Goal: Task Accomplishment & Management: Complete application form

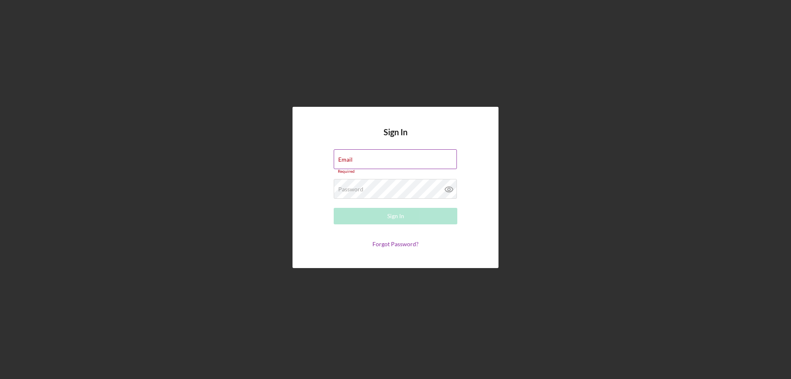
click at [352, 156] on label "Email" at bounding box center [345, 159] width 14 height 7
click at [352, 156] on input "Email" at bounding box center [395, 159] width 123 height 20
drag, startPoint x: 350, startPoint y: 158, endPoint x: 340, endPoint y: 155, distance: 10.4
click at [340, 155] on div "Email Required" at bounding box center [396, 161] width 124 height 25
type input "[EMAIL_ADDRESS][DOMAIN_NAME]"
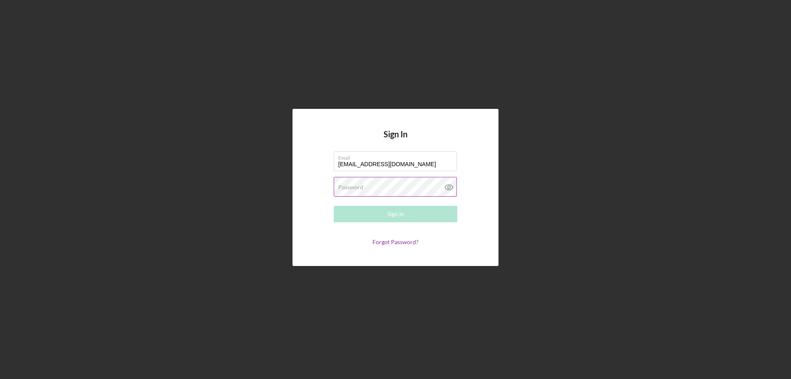
click at [348, 185] on label "Password" at bounding box center [350, 187] width 25 height 7
click at [446, 190] on icon at bounding box center [449, 187] width 21 height 21
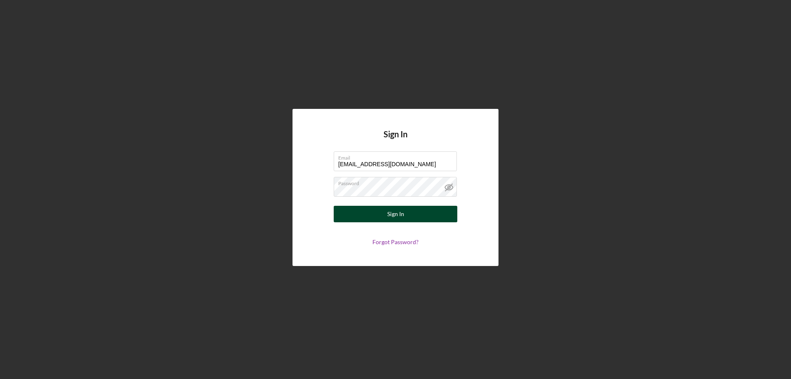
click at [397, 211] on div "Sign In" at bounding box center [395, 214] width 17 height 16
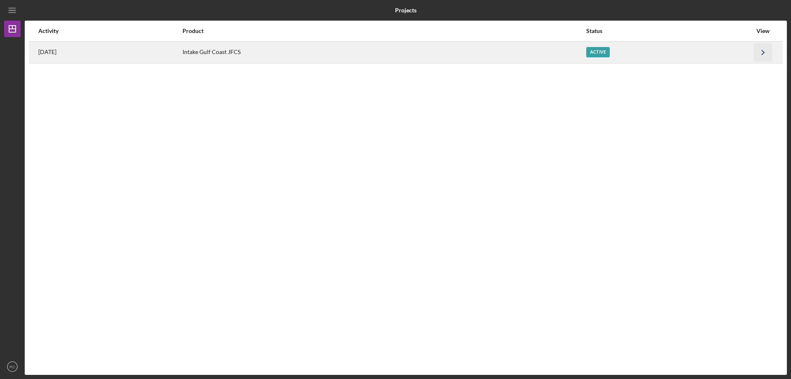
click at [768, 52] on icon "Icon/Navigate" at bounding box center [763, 52] width 19 height 19
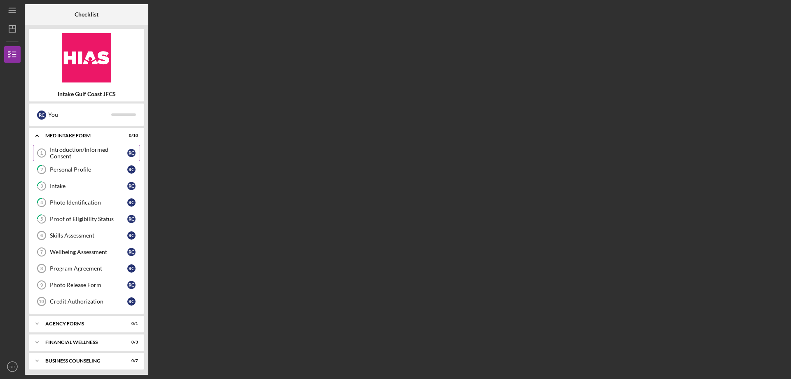
click at [99, 152] on div "Introduction/Informed Consent" at bounding box center [88, 152] width 77 height 13
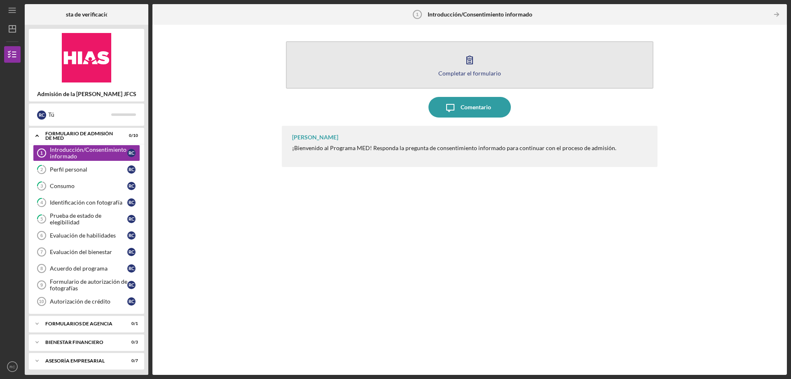
click at [468, 65] on icon "button" at bounding box center [470, 59] width 21 height 21
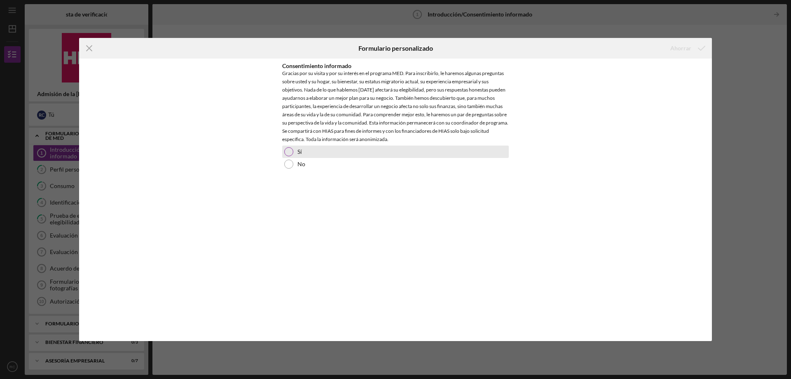
click at [289, 151] on div at bounding box center [288, 151] width 9 height 9
click at [684, 49] on font "Ahorrar" at bounding box center [681, 48] width 21 height 7
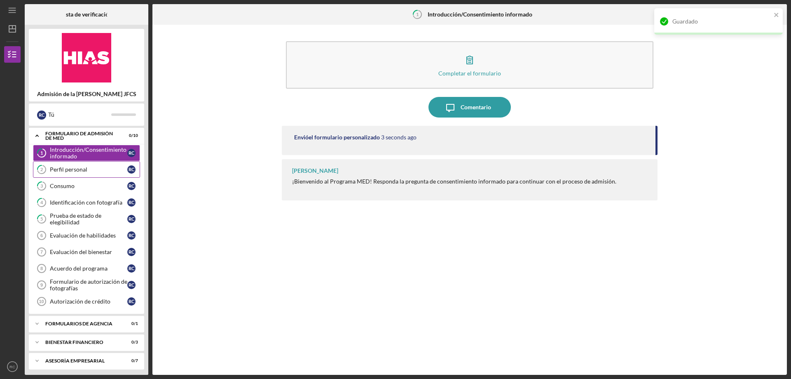
click at [101, 171] on div "Perfil personal" at bounding box center [88, 169] width 77 height 7
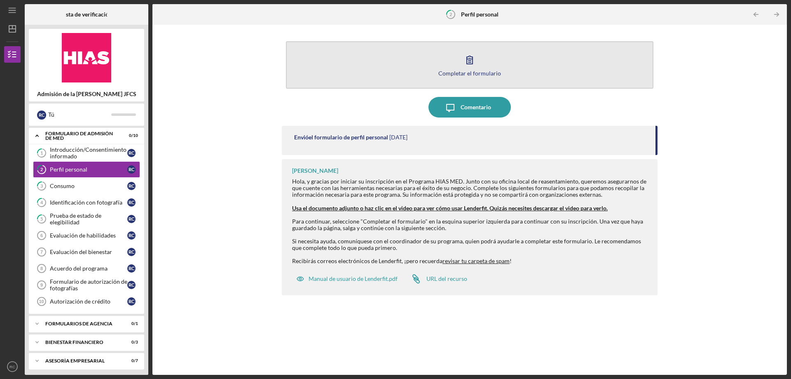
click at [469, 61] on icon "button" at bounding box center [470, 60] width 6 height 8
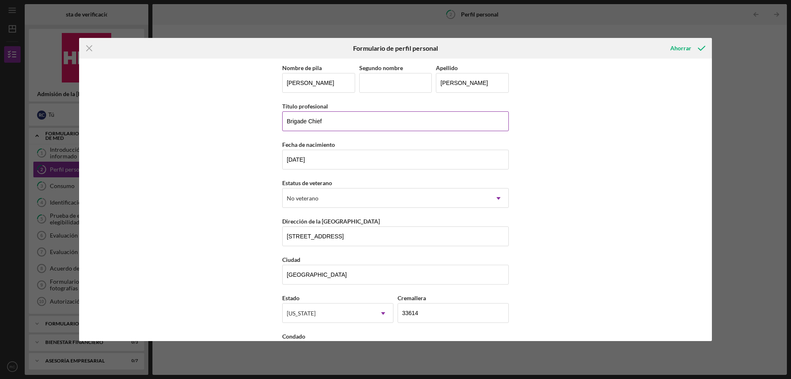
click at [345, 115] on input "Brigade Chief" at bounding box center [395, 121] width 227 height 20
drag, startPoint x: 357, startPoint y: 123, endPoint x: 270, endPoint y: 114, distance: 86.6
click at [270, 114] on div "Nombre de pila [PERSON_NAME] nombre [PERSON_NAME] Título profesional Brigade Ch…" at bounding box center [395, 200] width 633 height 282
click at [298, 121] on input "Carointero" at bounding box center [395, 121] width 227 height 20
drag, startPoint x: 334, startPoint y: 118, endPoint x: 193, endPoint y: 102, distance: 141.9
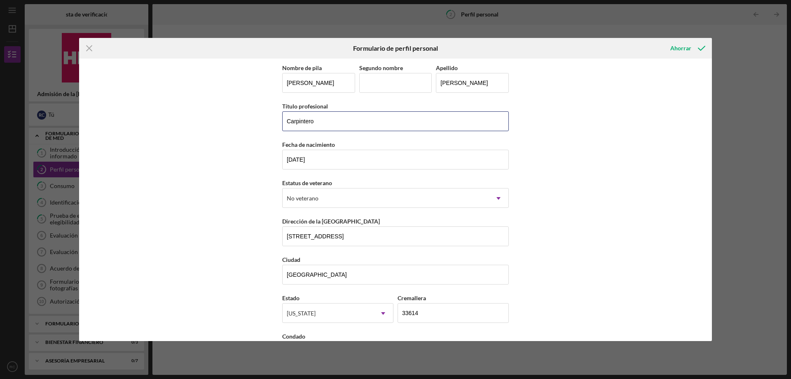
click at [193, 102] on div "Nombre de pila [PERSON_NAME] nombre [PERSON_NAME] Título profesional Carpintero…" at bounding box center [395, 200] width 633 height 282
paste input "[PERSON_NAME]"
type input "[PERSON_NAME]"
click at [679, 50] on font "Ahorrar" at bounding box center [681, 48] width 21 height 7
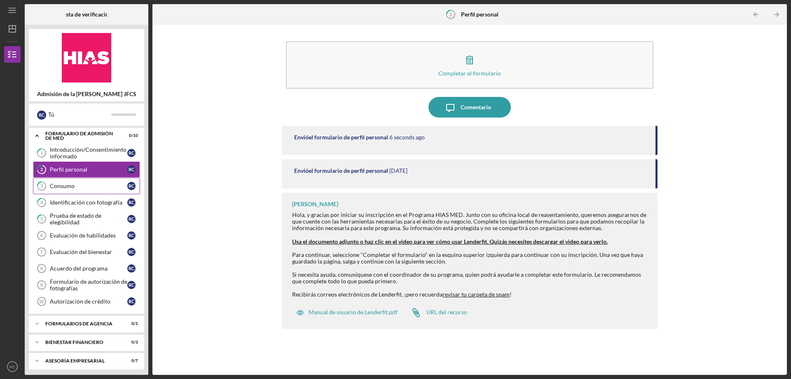
click at [82, 182] on link "3 Consumo R C" at bounding box center [86, 186] width 107 height 16
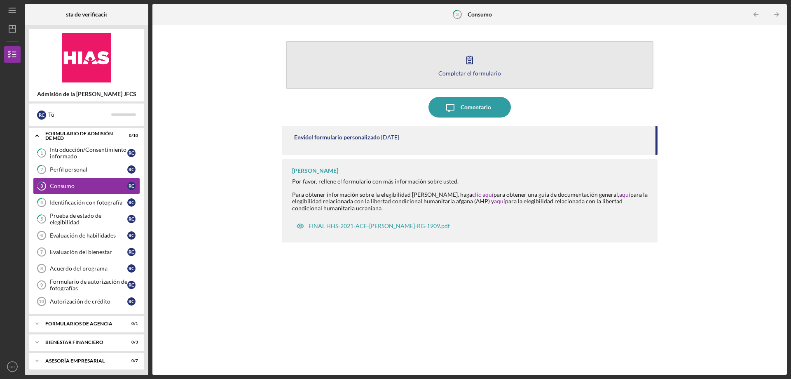
click at [474, 58] on icon "button" at bounding box center [470, 59] width 21 height 21
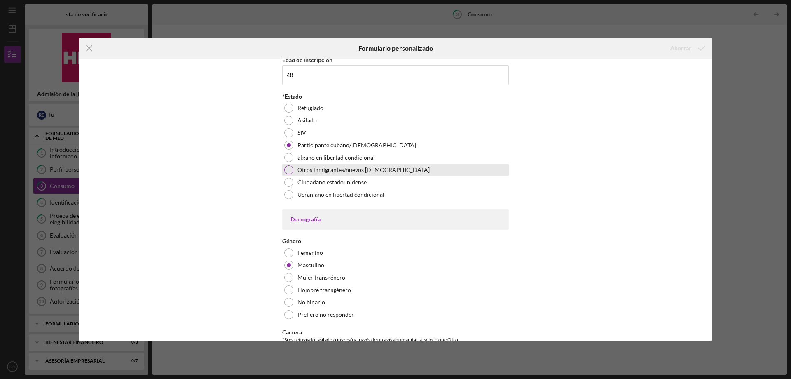
scroll to position [495, 0]
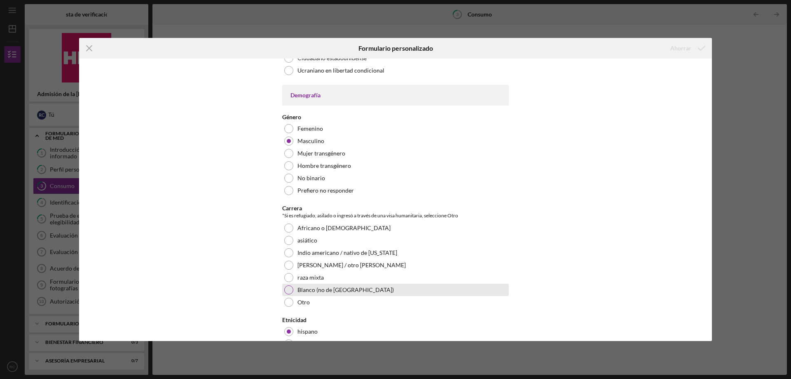
click at [285, 287] on div at bounding box center [288, 289] width 9 height 9
click at [684, 48] on font "Ahorrar" at bounding box center [681, 48] width 21 height 7
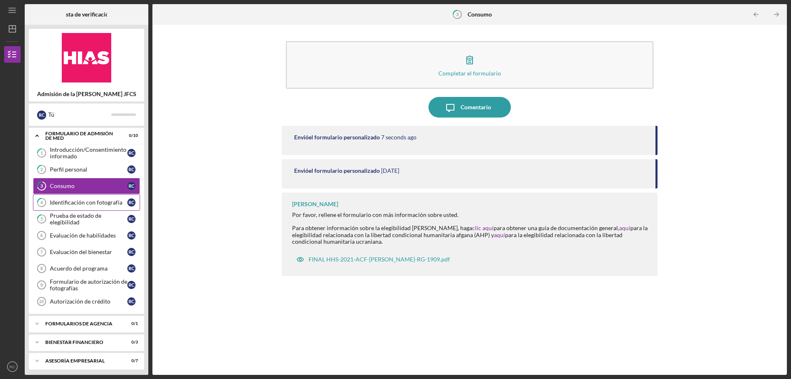
click at [92, 202] on font "Identificación con fotografía" at bounding box center [86, 202] width 73 height 7
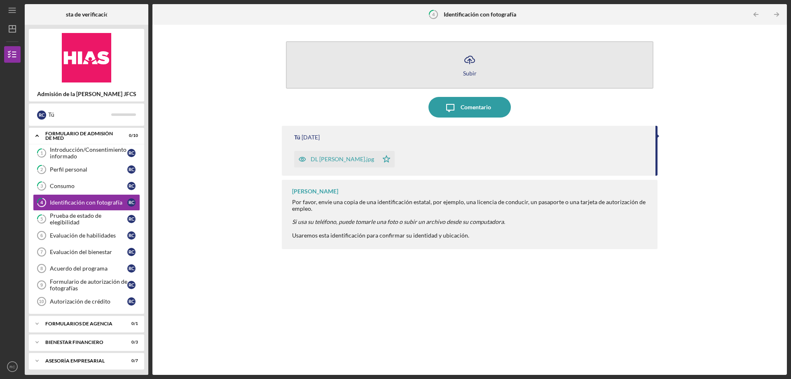
click at [471, 57] on icon "Icon/Upload" at bounding box center [470, 59] width 21 height 21
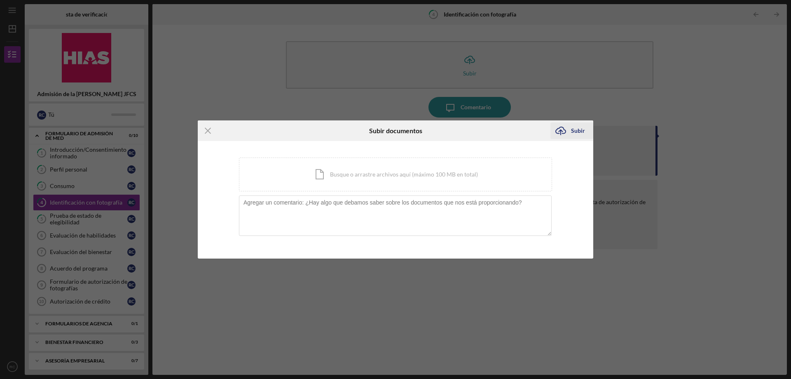
click at [561, 129] on icon "Icon/Upload" at bounding box center [561, 130] width 21 height 21
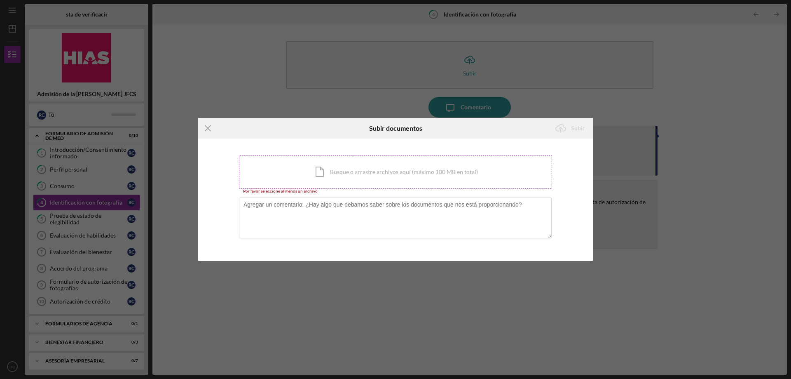
click at [337, 169] on div "Icon/Document Busque o arrastre archivos aquí (máximo 100 MB en total) Toque pa…" at bounding box center [395, 172] width 313 height 34
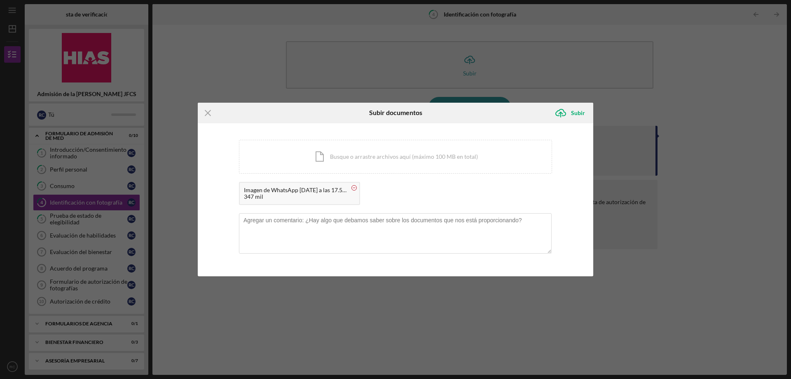
click at [355, 187] on circle at bounding box center [354, 187] width 5 height 5
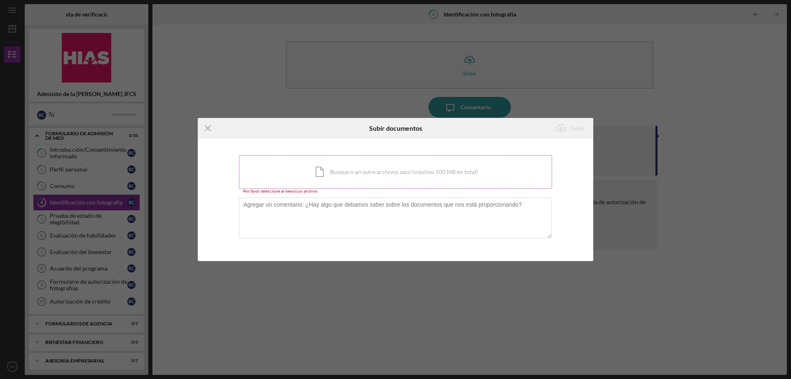
click at [373, 176] on div "Icon/Document Busque o arrastre archivos aquí (máximo 100 MB en total) Toque pa…" at bounding box center [395, 172] width 313 height 34
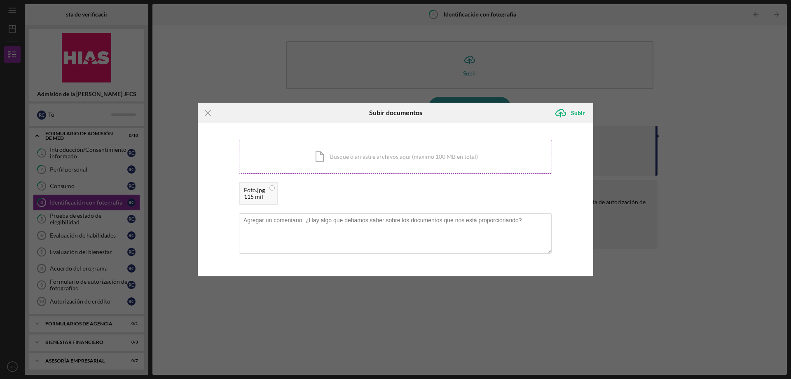
click at [359, 155] on div "Icon/Document Busque o arrastre archivos aquí (máximo 100 MB en total) Toque pa…" at bounding box center [395, 157] width 313 height 34
click at [272, 187] on circle at bounding box center [272, 187] width 5 height 5
click at [567, 112] on icon "Icon/Upload" at bounding box center [561, 113] width 21 height 21
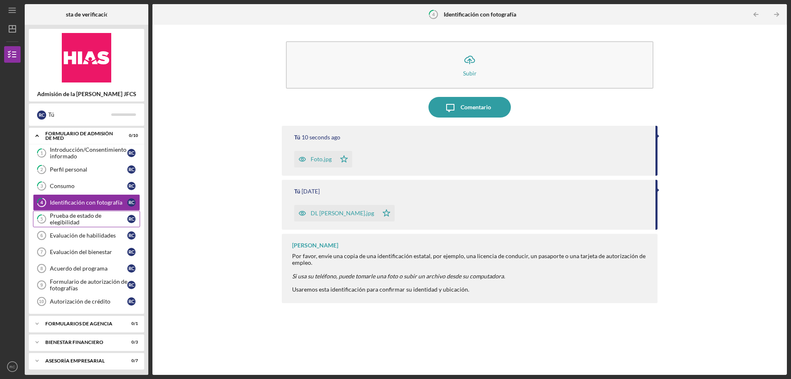
click at [78, 220] on font "Prueba de estado de elegibilidad" at bounding box center [76, 219] width 52 height 14
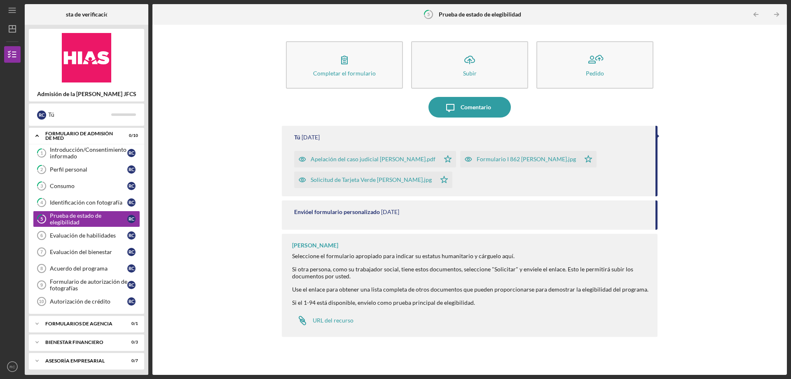
click at [341, 179] on font "Solicitud de Tarjeta Verde [PERSON_NAME].jpg" at bounding box center [371, 179] width 121 height 7
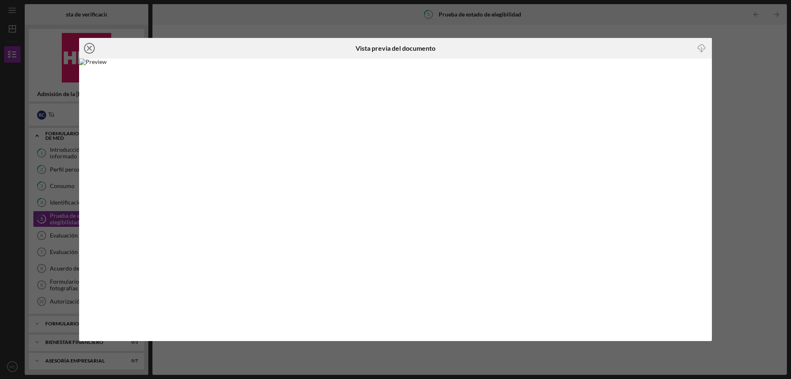
click at [92, 47] on line at bounding box center [89, 48] width 4 height 4
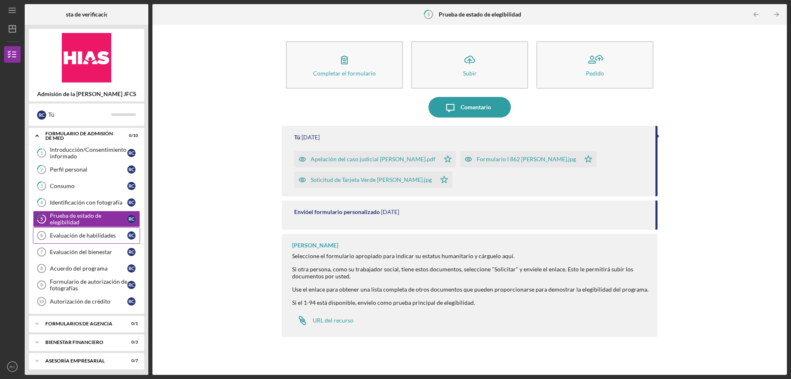
click at [79, 236] on font "Evaluación de habilidades" at bounding box center [83, 235] width 66 height 7
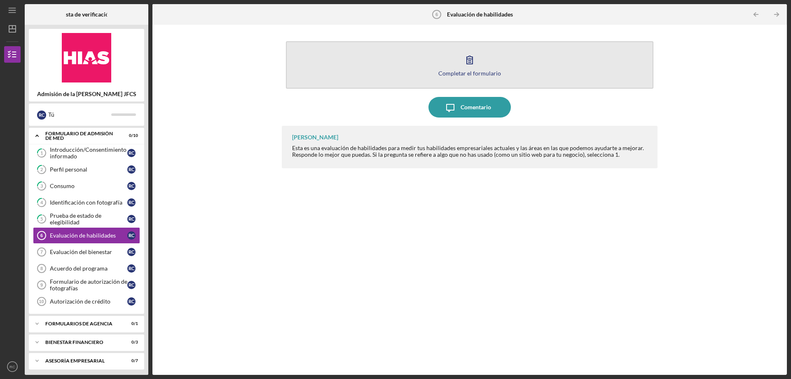
click at [475, 53] on icon "button" at bounding box center [470, 59] width 21 height 21
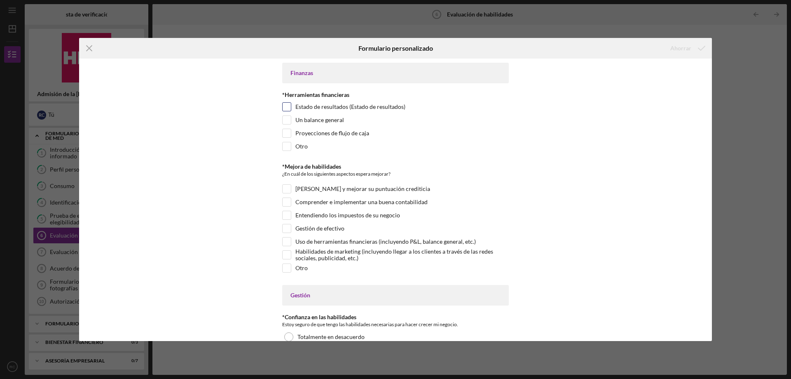
click at [288, 106] on input "Estado de resultados (Estado de resultados)" at bounding box center [287, 107] width 8 height 8
checkbox input "true"
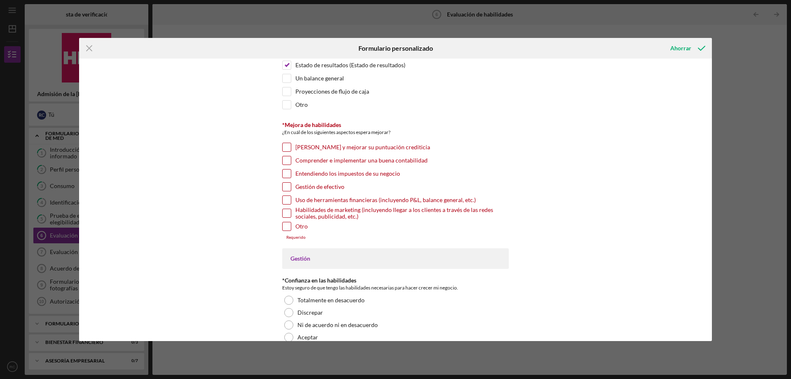
scroll to position [41, 0]
click at [286, 147] on input "[PERSON_NAME] y mejorar su puntuación crediticia" at bounding box center [287, 147] width 8 height 8
checkbox input "true"
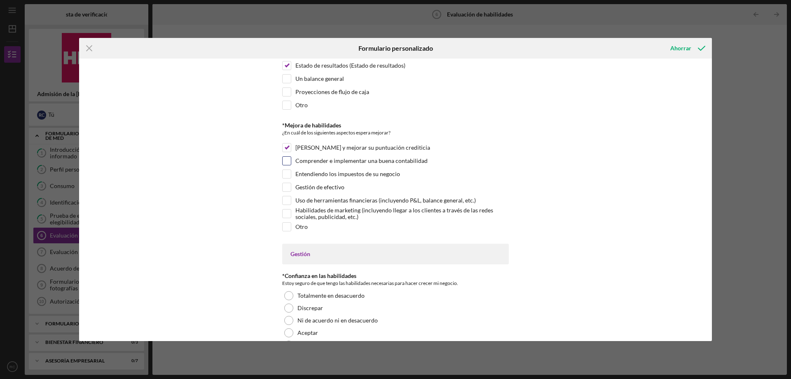
click at [290, 163] on div "Comprender e implementar una buena contabilidad" at bounding box center [395, 162] width 227 height 13
click at [290, 164] on div "Comprender e implementar una buena contabilidad" at bounding box center [395, 162] width 227 height 13
click at [287, 160] on input "Comprender e implementar una buena contabilidad" at bounding box center [287, 161] width 8 height 8
checkbox input "true"
click at [284, 171] on input "Entendiendo los impuestos de su negocio" at bounding box center [287, 174] width 8 height 8
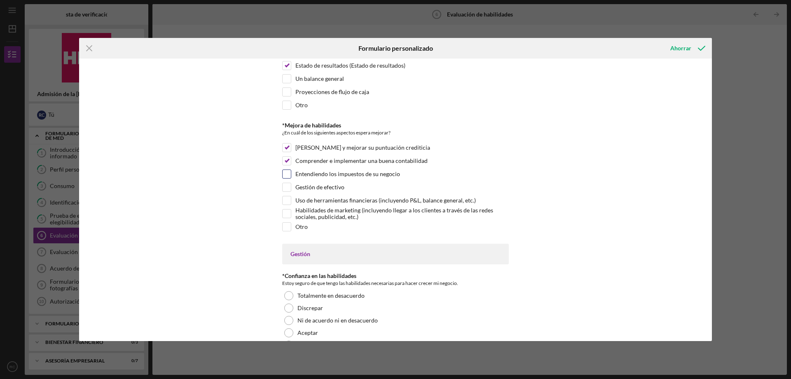
checkbox input "true"
click at [289, 213] on input "Habilidades de marketing (incluyendo llegar a los clientes a través de las rede…" at bounding box center [287, 213] width 8 height 8
checkbox input "true"
click at [285, 196] on input "Uso de herramientas financieras (incluyendo P&L, balance general, etc.)" at bounding box center [287, 200] width 8 height 8
checkbox input "true"
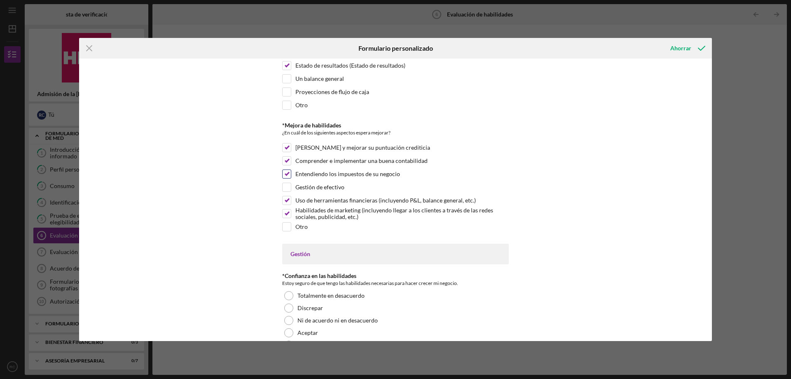
click at [291, 180] on div "Entendiendo los impuestos de su negocio" at bounding box center [395, 175] width 227 height 13
click at [289, 188] on input "Gestión de efectivo" at bounding box center [287, 187] width 8 height 8
checkbox input "true"
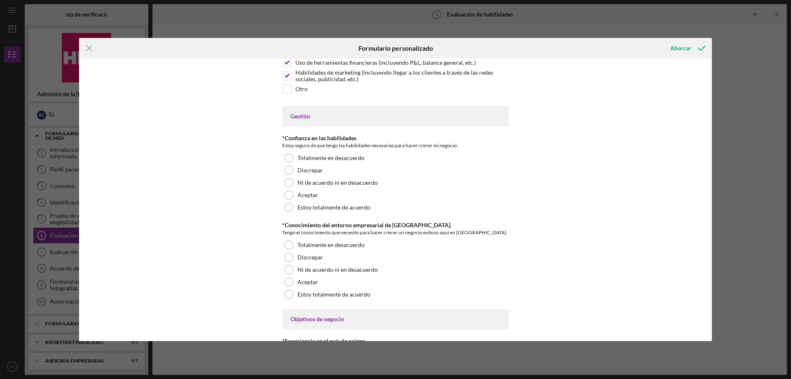
scroll to position [206, 0]
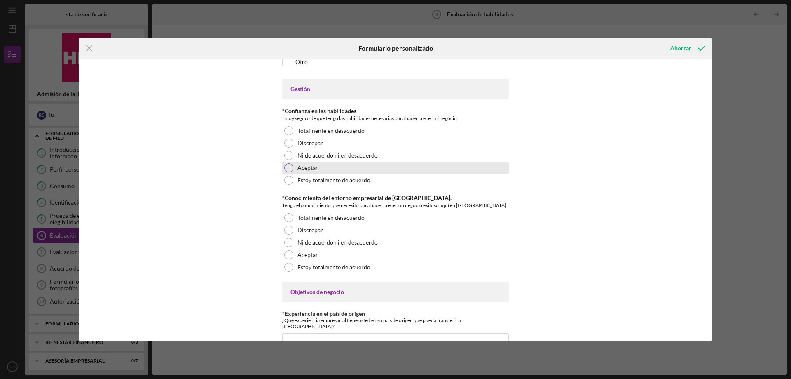
click at [290, 167] on div at bounding box center [288, 167] width 9 height 9
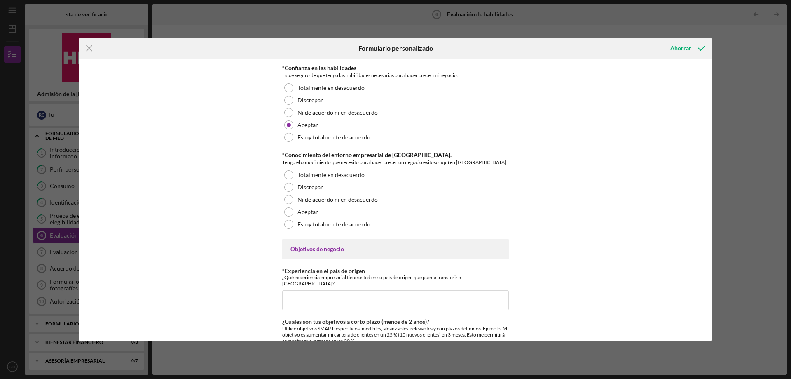
scroll to position [247, 0]
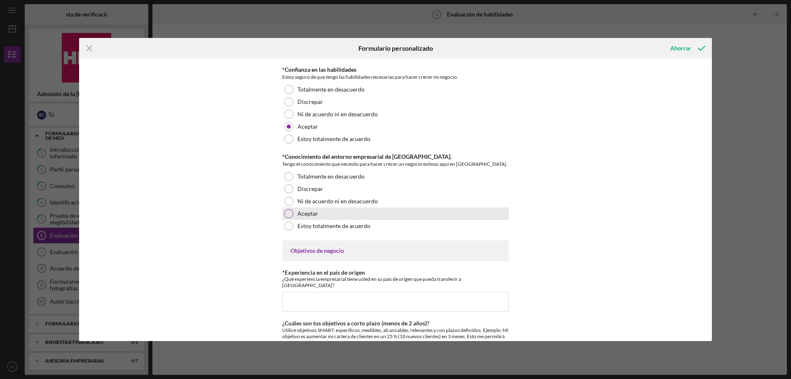
click at [287, 216] on div at bounding box center [288, 213] width 9 height 9
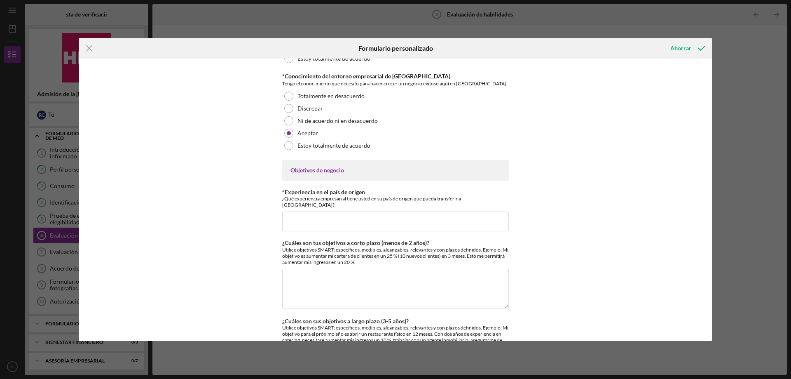
scroll to position [371, 0]
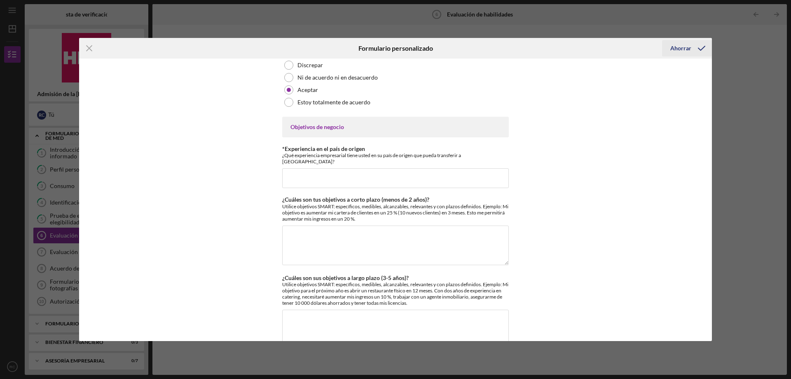
click at [700, 43] on icon "submit" at bounding box center [702, 48] width 21 height 21
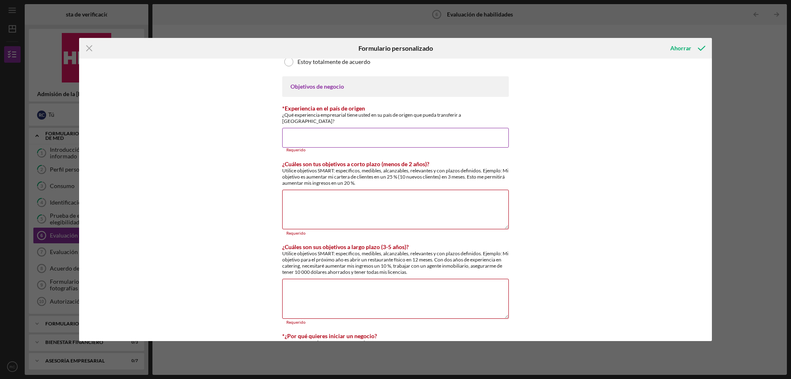
scroll to position [451, 0]
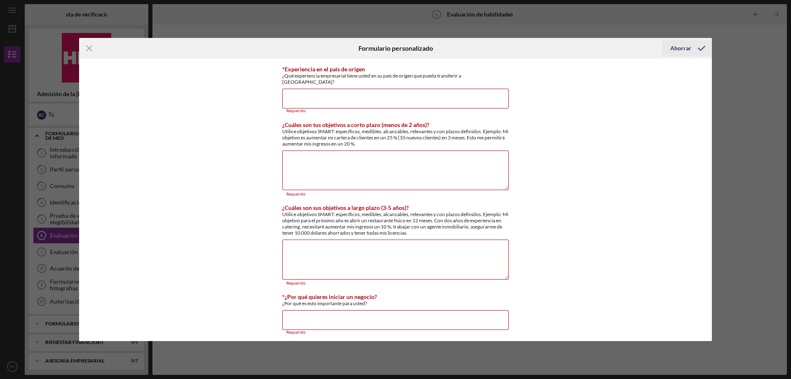
click at [702, 45] on icon "submit" at bounding box center [702, 48] width 21 height 21
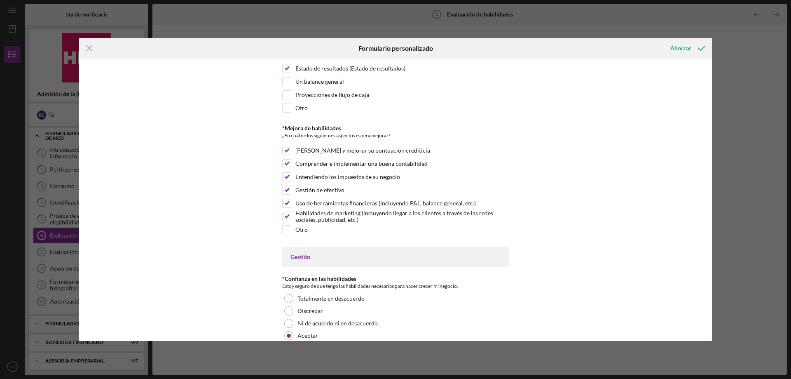
scroll to position [0, 0]
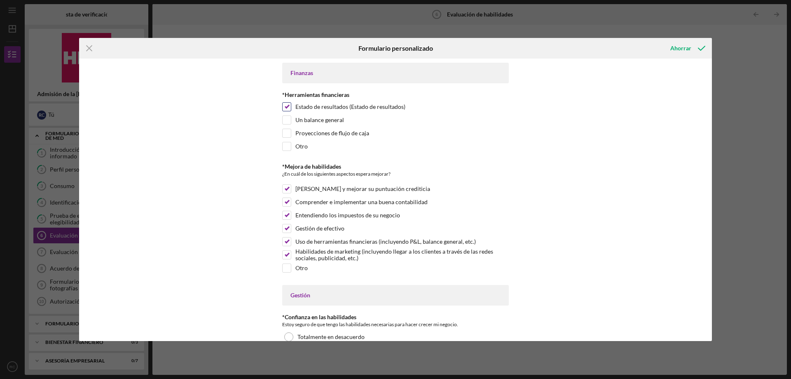
click at [287, 108] on input "Estado de resultados (Estado de resultados)" at bounding box center [287, 107] width 8 height 8
checkbox input "false"
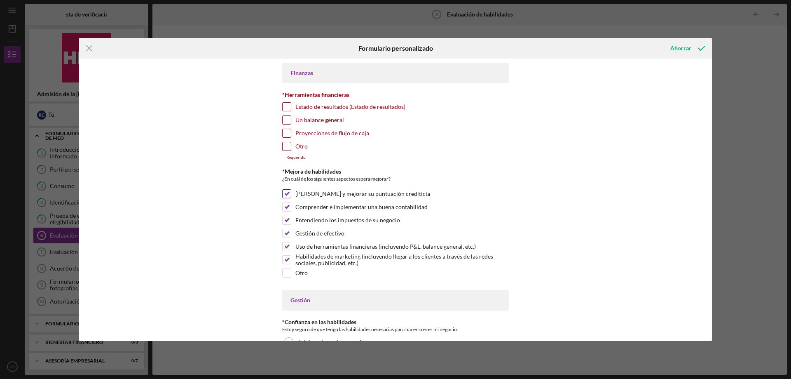
click at [288, 197] on input "[PERSON_NAME] y mejorar su puntuación crediticia" at bounding box center [287, 194] width 8 height 8
checkbox input "false"
click at [286, 204] on input "Comprender e implementar una buena contabilidad" at bounding box center [287, 207] width 8 height 8
checkbox input "false"
click at [284, 219] on input "Entendiendo los impuestos de su negocio" at bounding box center [287, 220] width 8 height 8
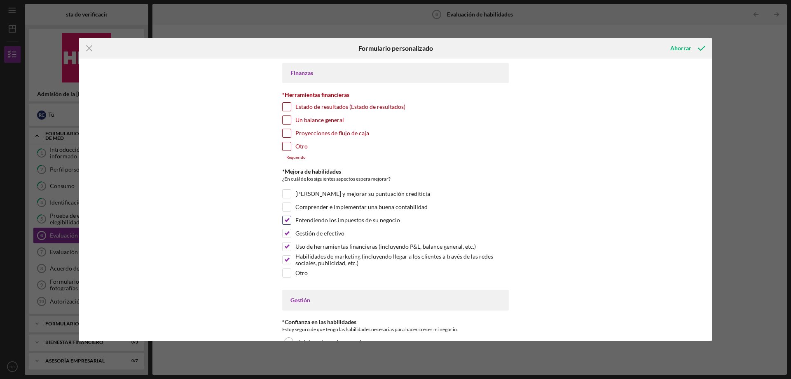
checkbox input "false"
click at [284, 232] on input "Gestión de efectivo" at bounding box center [287, 233] width 8 height 8
checkbox input "false"
drag, startPoint x: 286, startPoint y: 244, endPoint x: 285, endPoint y: 258, distance: 13.3
click at [286, 245] on input "Uso de herramientas financieras (incluyendo P&L, balance general, etc.)" at bounding box center [287, 246] width 8 height 8
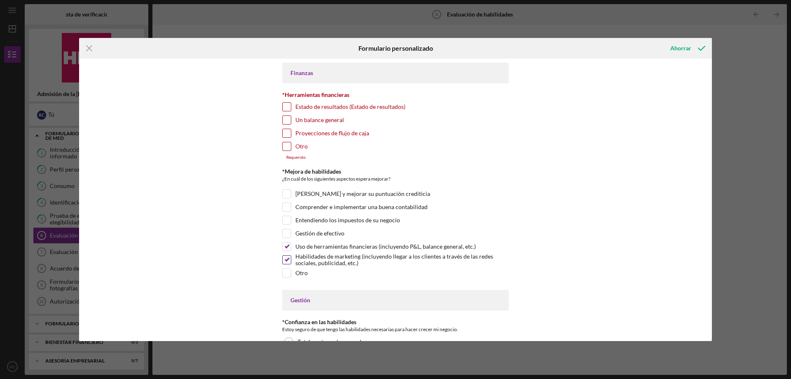
checkbox input "false"
drag, startPoint x: 285, startPoint y: 258, endPoint x: 293, endPoint y: 246, distance: 14.1
click at [286, 257] on input "Habilidades de marketing (incluyendo llegar a los clientes a través de las rede…" at bounding box center [287, 260] width 8 height 8
checkbox input "false"
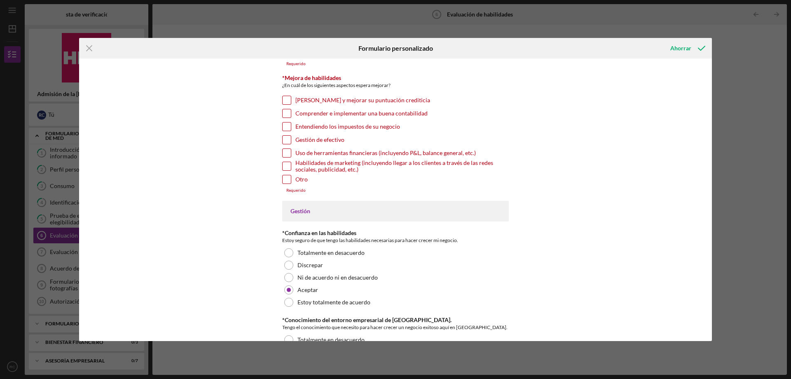
scroll to position [206, 0]
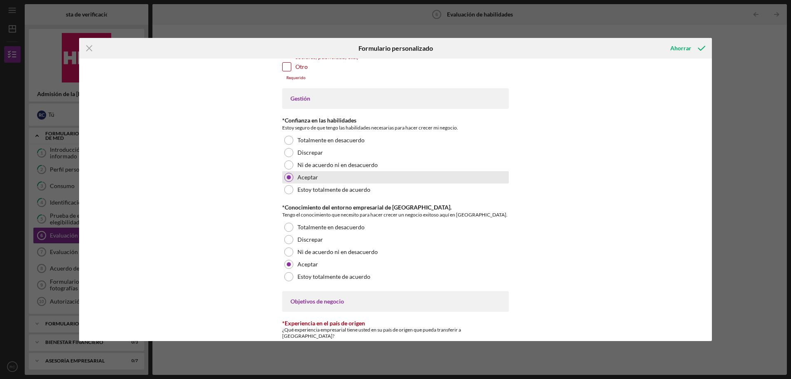
click at [289, 177] on div at bounding box center [289, 177] width 4 height 4
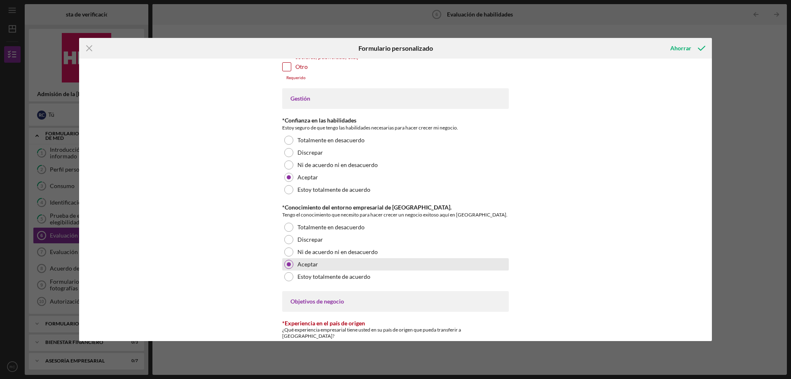
click at [291, 261] on div at bounding box center [288, 264] width 9 height 9
click at [88, 48] on icon "Icon/Menu Close" at bounding box center [89, 48] width 21 height 21
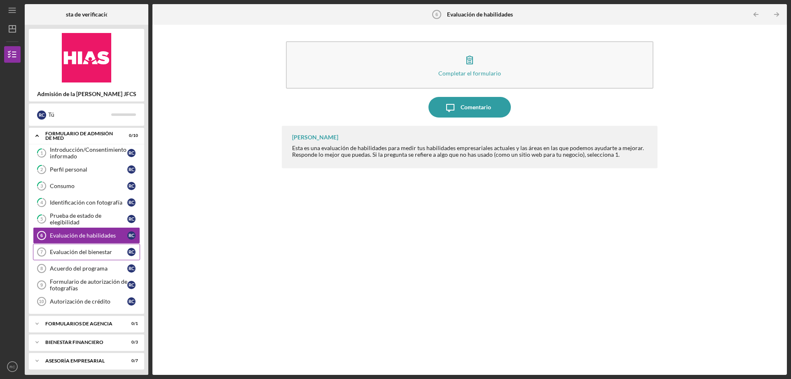
click at [98, 256] on link "Wellbeing Assessment 7 Evaluación del bienestar R C" at bounding box center [86, 252] width 107 height 16
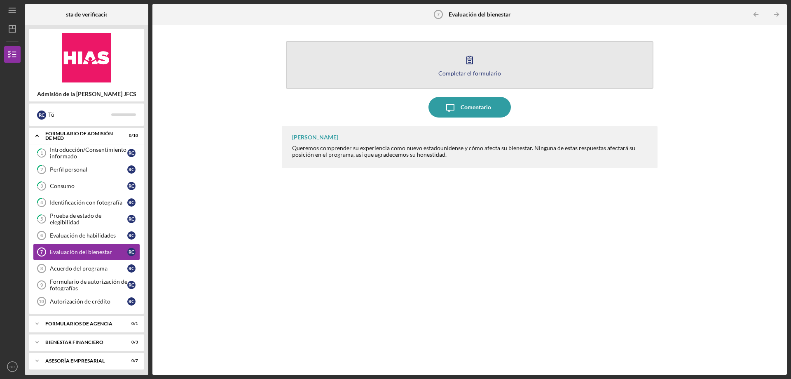
click at [519, 51] on button "Completar el formulario Forma" at bounding box center [470, 64] width 368 height 47
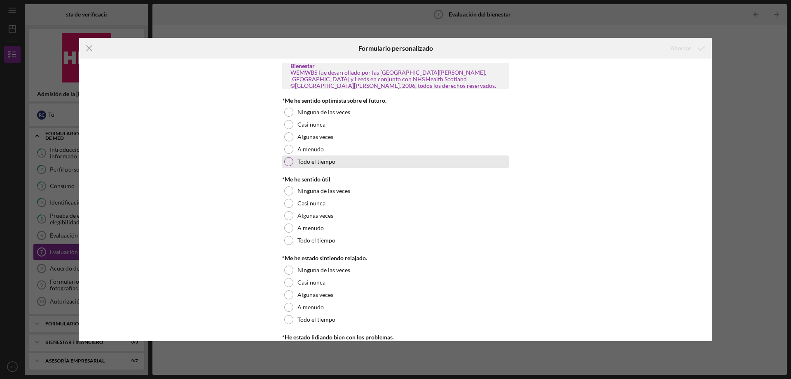
click at [299, 165] on font "Todo el tiempo" at bounding box center [317, 161] width 38 height 7
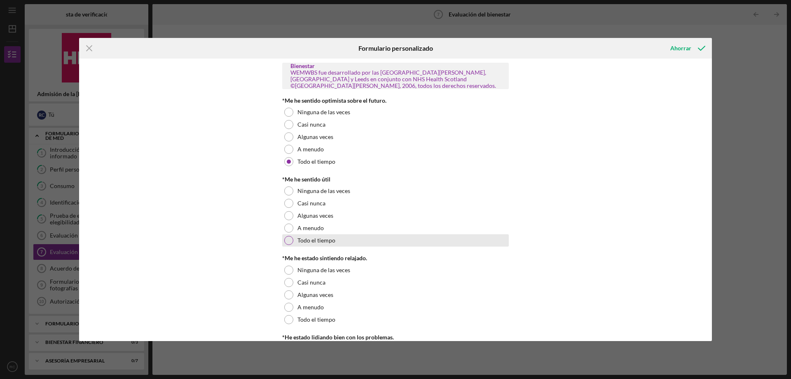
click at [326, 244] on font "Todo el tiempo" at bounding box center [317, 240] width 38 height 7
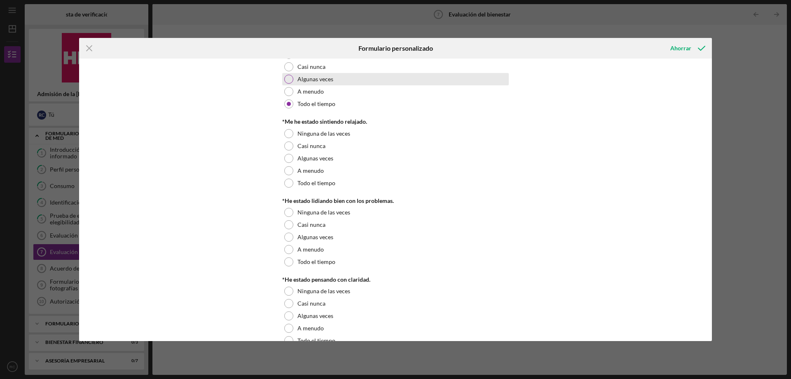
scroll to position [165, 0]
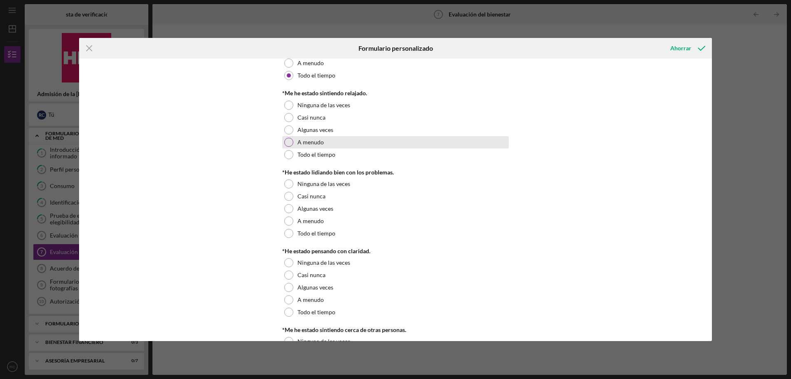
click at [324, 148] on div "A menudo" at bounding box center [395, 142] width 227 height 12
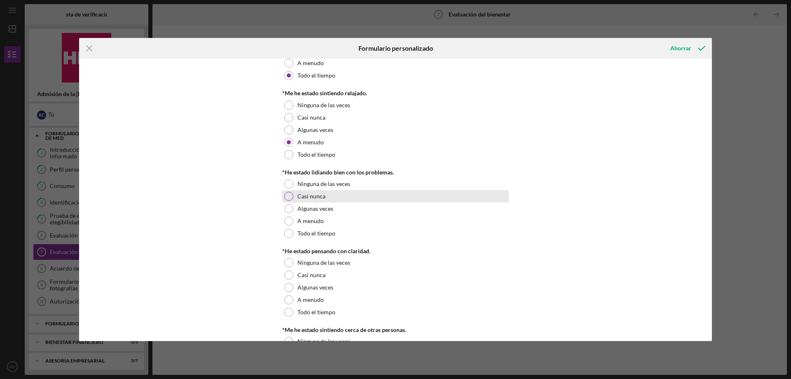
scroll to position [247, 0]
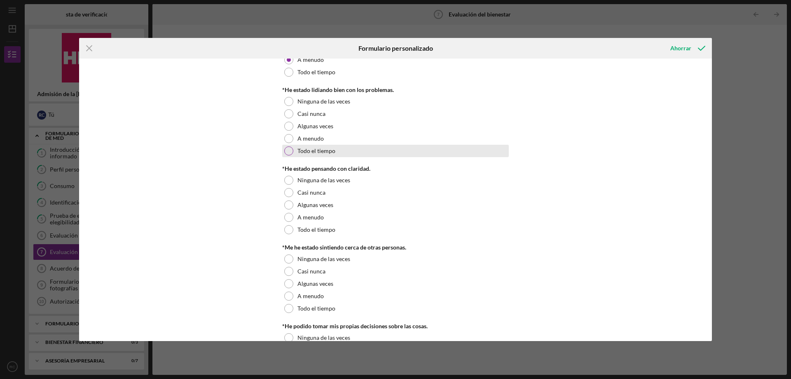
click at [324, 154] on font "Todo el tiempo" at bounding box center [317, 150] width 38 height 7
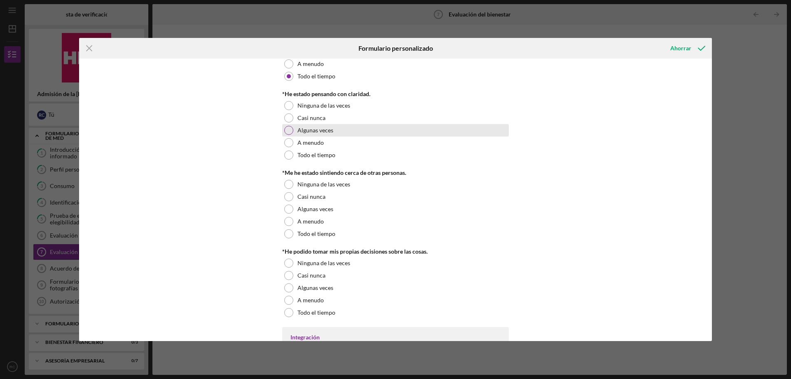
scroll to position [330, 0]
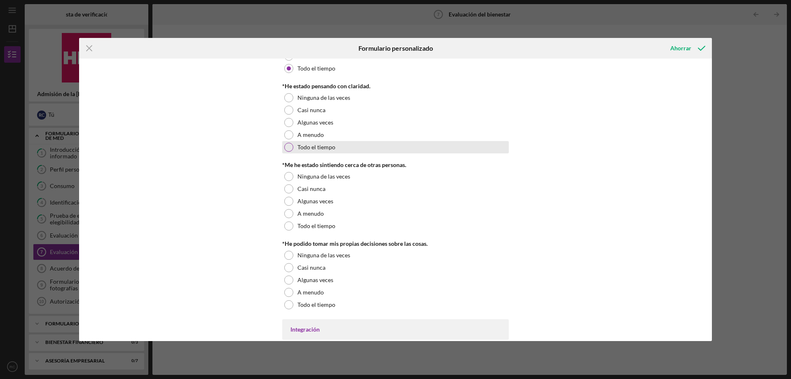
click at [292, 151] on div "Todo el tiempo" at bounding box center [395, 147] width 227 height 12
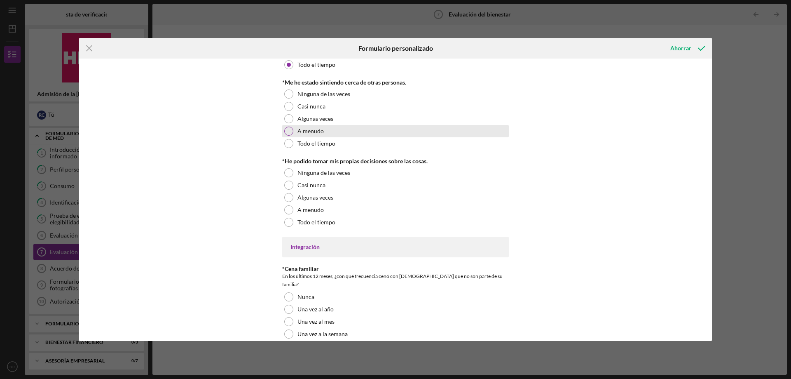
click at [310, 134] on font "A menudo" at bounding box center [311, 130] width 26 height 7
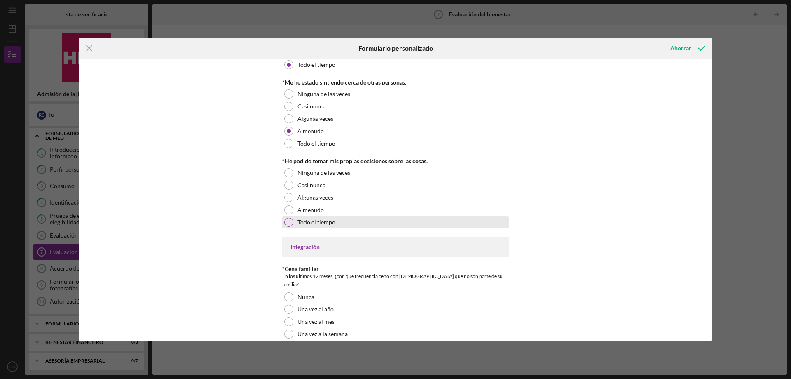
click at [317, 225] on font "Todo el tiempo" at bounding box center [317, 221] width 38 height 7
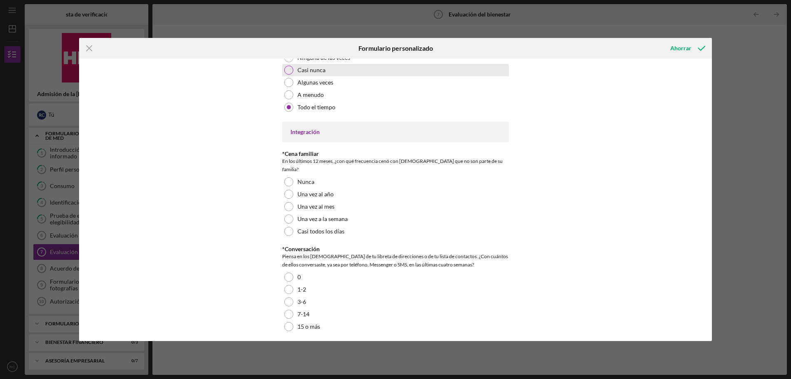
scroll to position [536, 0]
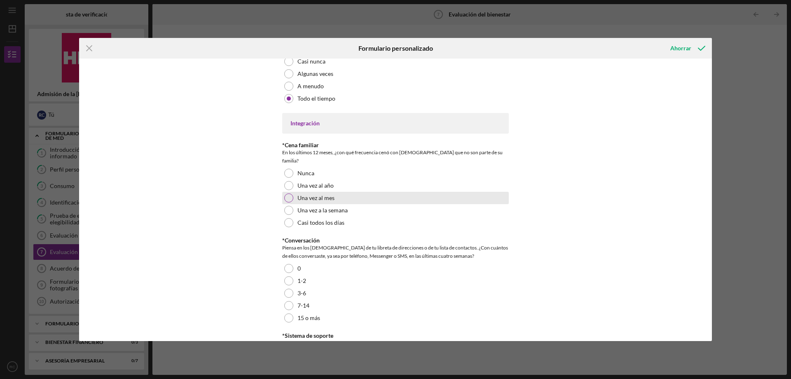
click at [307, 200] on font "Una vez al mes" at bounding box center [316, 197] width 37 height 7
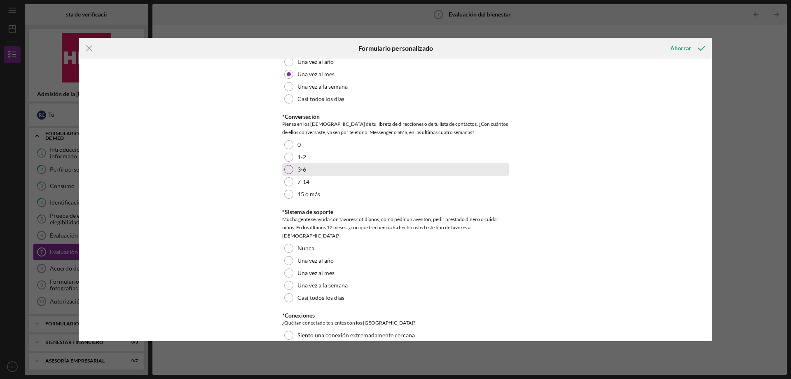
click at [294, 167] on div "3-6" at bounding box center [395, 169] width 227 height 12
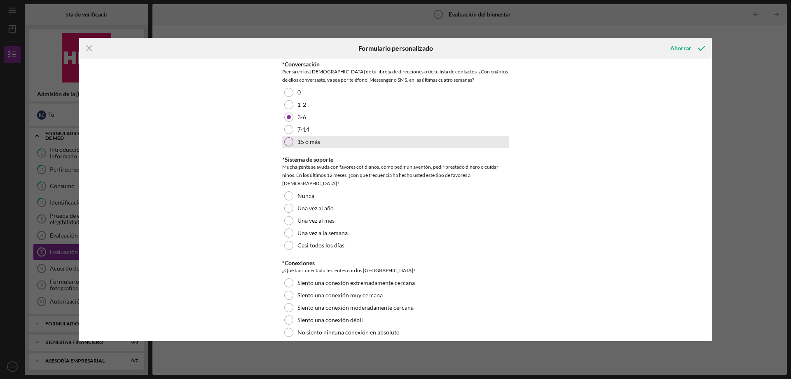
scroll to position [720, 0]
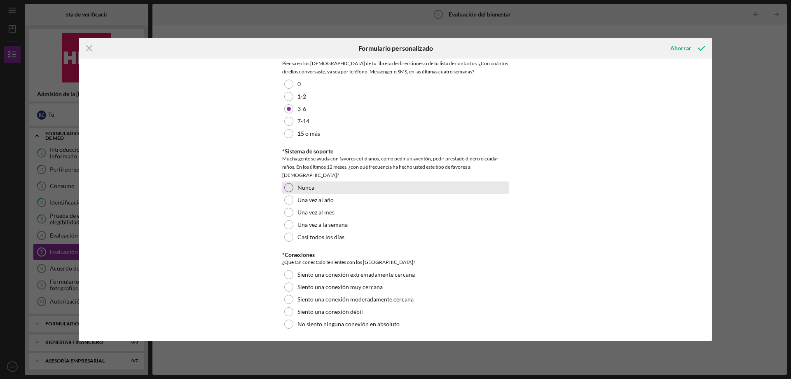
click at [319, 186] on div "Nunca" at bounding box center [395, 187] width 227 height 12
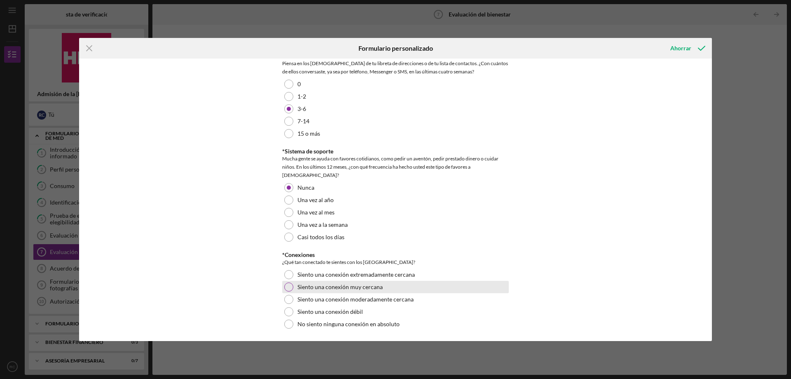
click at [290, 286] on div at bounding box center [288, 286] width 9 height 9
click at [690, 46] on font "Ahorrar" at bounding box center [681, 48] width 21 height 7
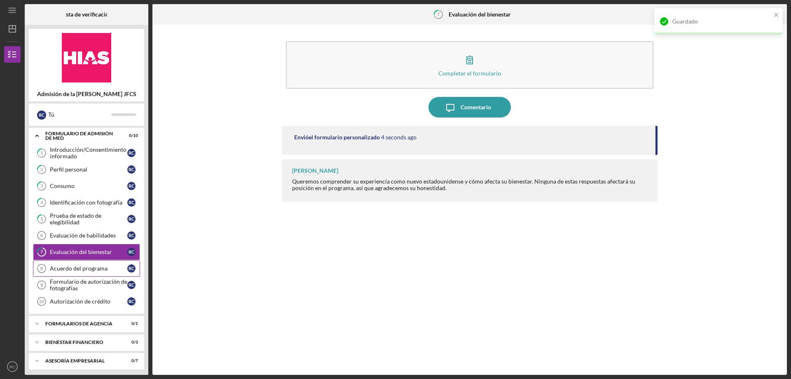
click at [72, 270] on font "Acuerdo del programa" at bounding box center [79, 268] width 58 height 7
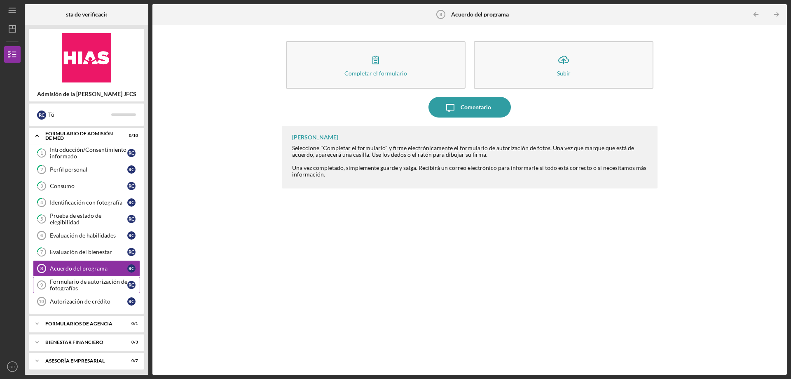
click at [96, 289] on div "Formulario de autorización de fotografías" at bounding box center [88, 284] width 77 height 13
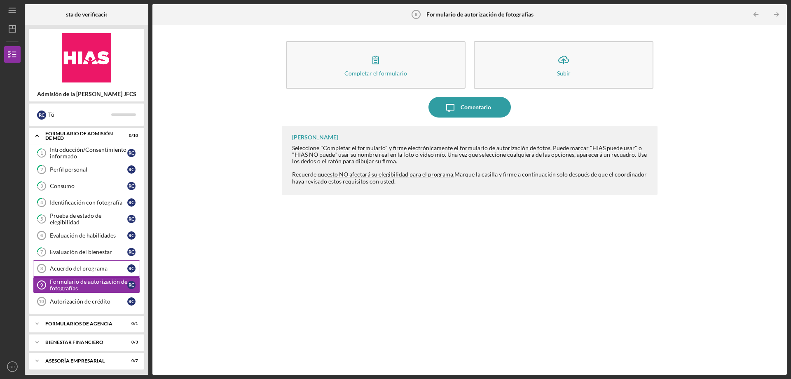
click at [58, 264] on link "Program Agreement 8 Acuerdo del programa R C" at bounding box center [86, 268] width 107 height 16
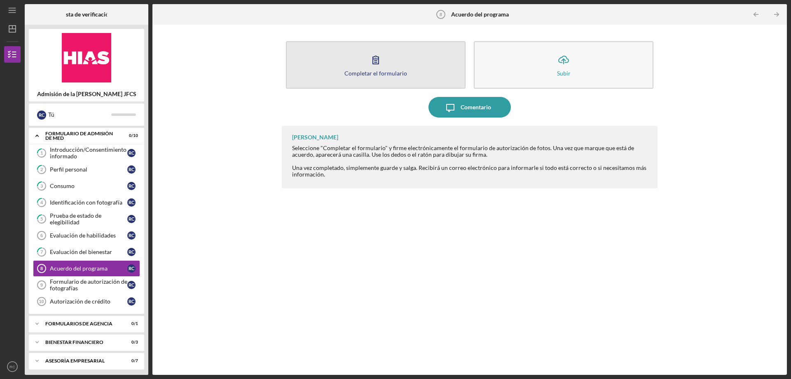
click at [425, 47] on button "Completar el formulario Forma" at bounding box center [376, 64] width 180 height 47
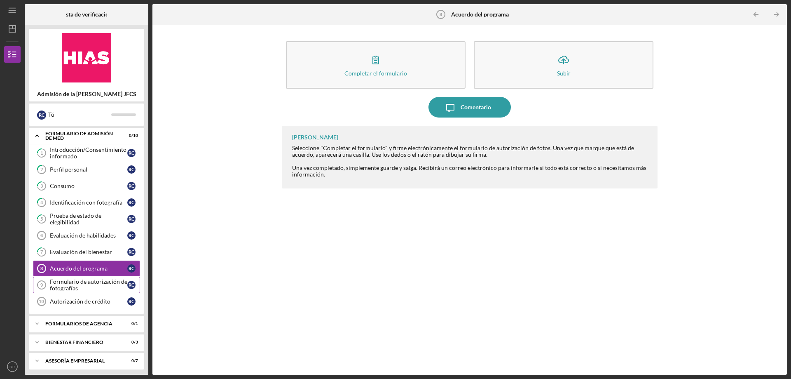
click at [73, 280] on font "Formulario de autorización de fotografías" at bounding box center [88, 285] width 77 height 14
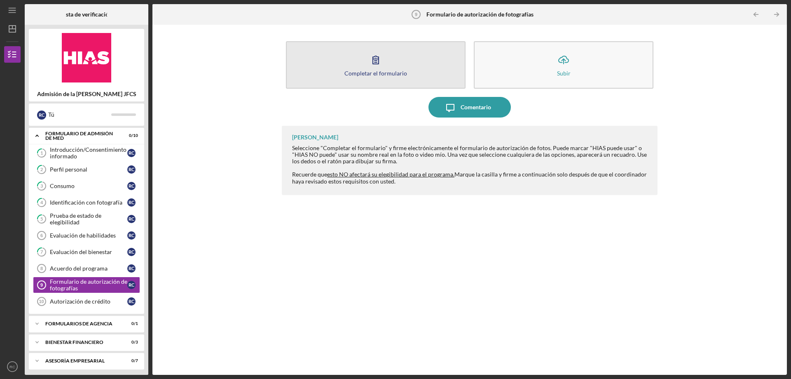
click at [428, 66] on button "Completar el formulario Forma" at bounding box center [376, 64] width 180 height 47
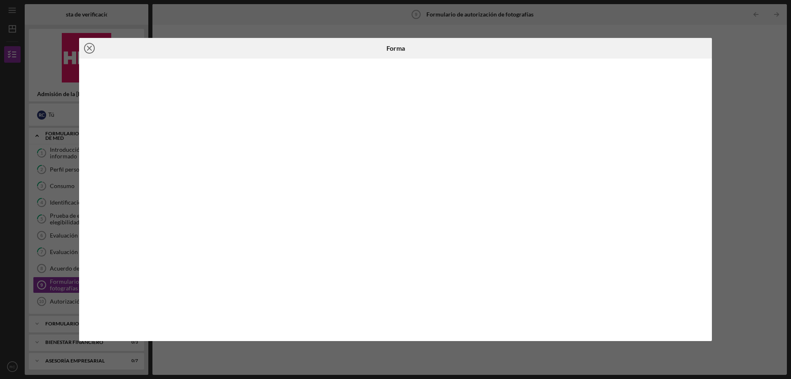
click at [86, 46] on icon "Icon/Close" at bounding box center [89, 48] width 21 height 21
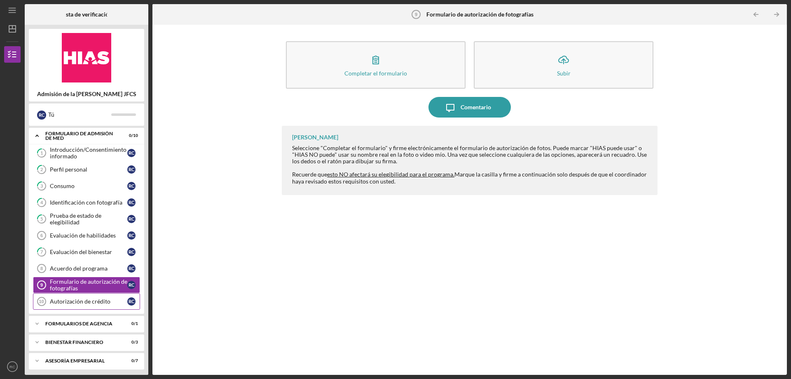
click at [100, 300] on font "Autorización de crédito" at bounding box center [80, 301] width 61 height 7
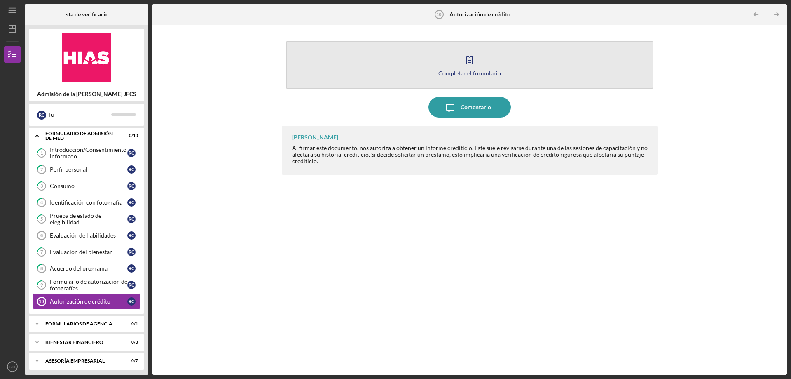
click at [446, 60] on button "Completar el formulario Forma" at bounding box center [470, 64] width 368 height 47
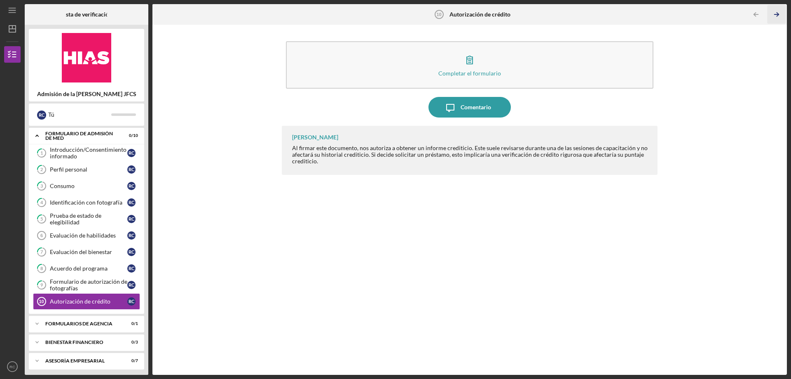
click at [785, 12] on icon "Icon/Table Pagination Arrow" at bounding box center [777, 14] width 19 height 19
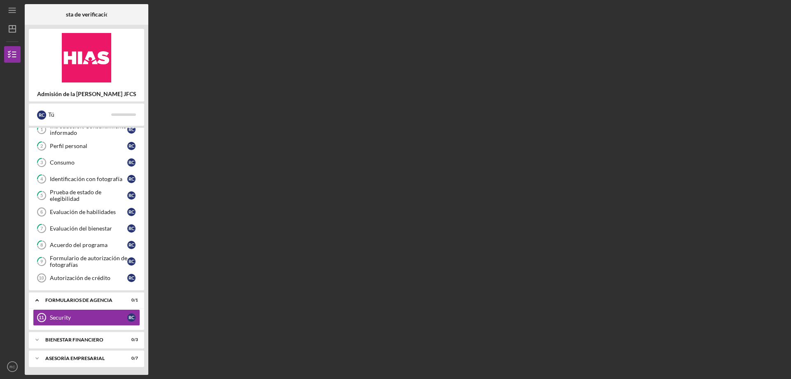
scroll to position [24, 0]
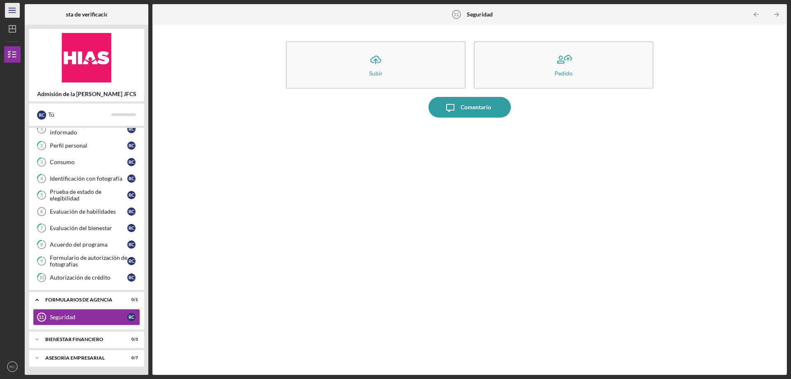
click at [11, 9] on icon "Icon/Menu" at bounding box center [12, 10] width 19 height 19
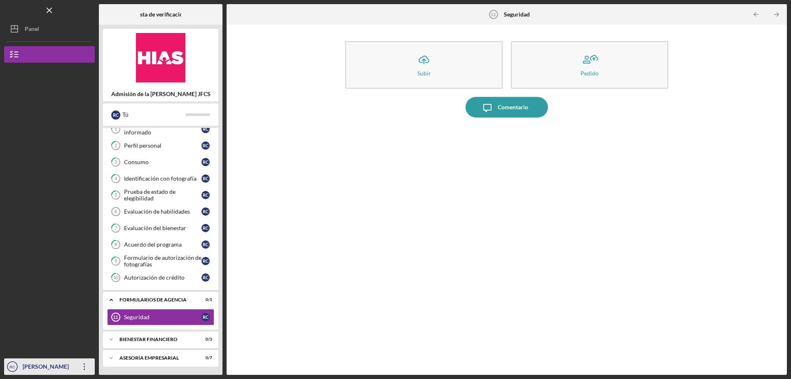
click at [22, 364] on div "[PERSON_NAME]" at bounding box center [48, 367] width 54 height 19
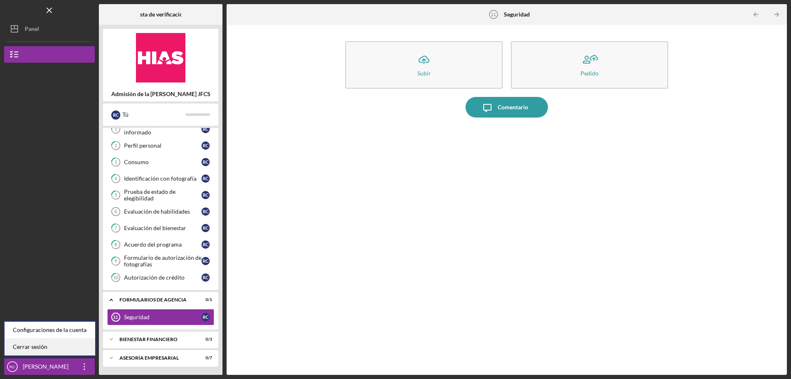
click at [50, 346] on link "Cerrar sesión" at bounding box center [50, 346] width 91 height 17
